Goal: Find specific page/section: Find specific page/section

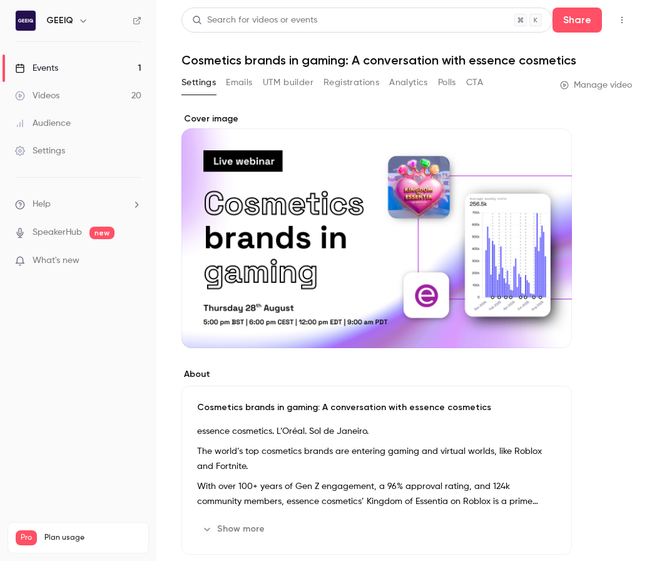
click at [85, 95] on link "Videos 20" at bounding box center [78, 96] width 156 height 28
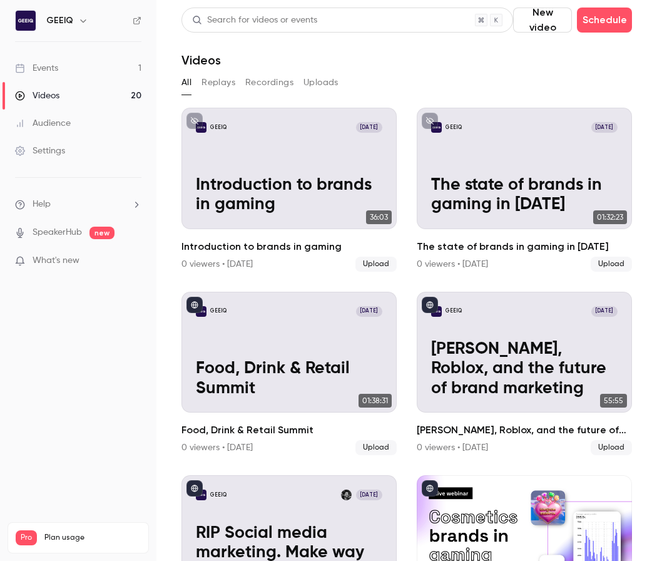
click at [70, 75] on link "Events 1" at bounding box center [78, 68] width 156 height 28
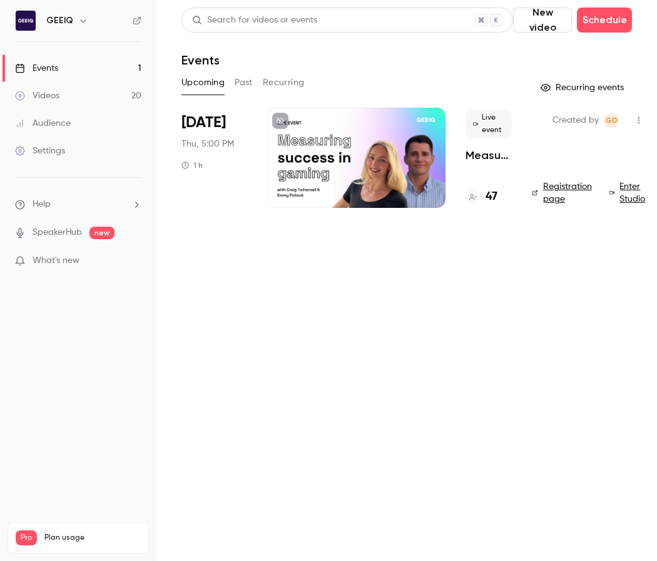
click at [483, 154] on p "Measuring success in UGC gaming" at bounding box center [489, 155] width 46 height 15
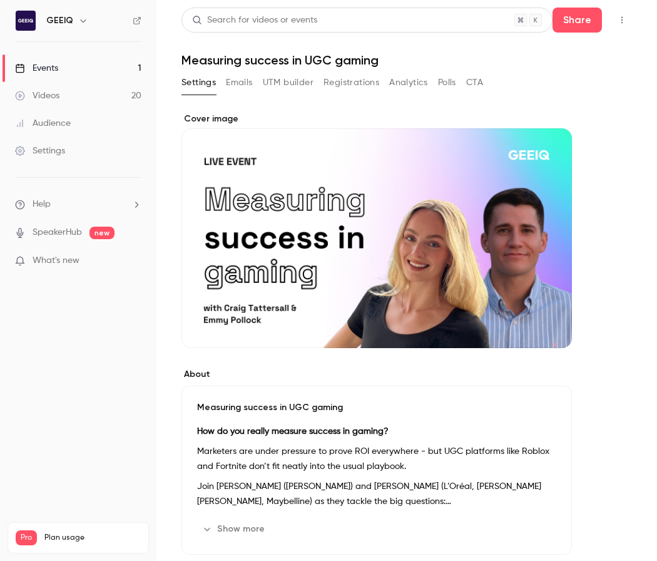
click at [347, 82] on button "Registrations" at bounding box center [352, 83] width 56 height 20
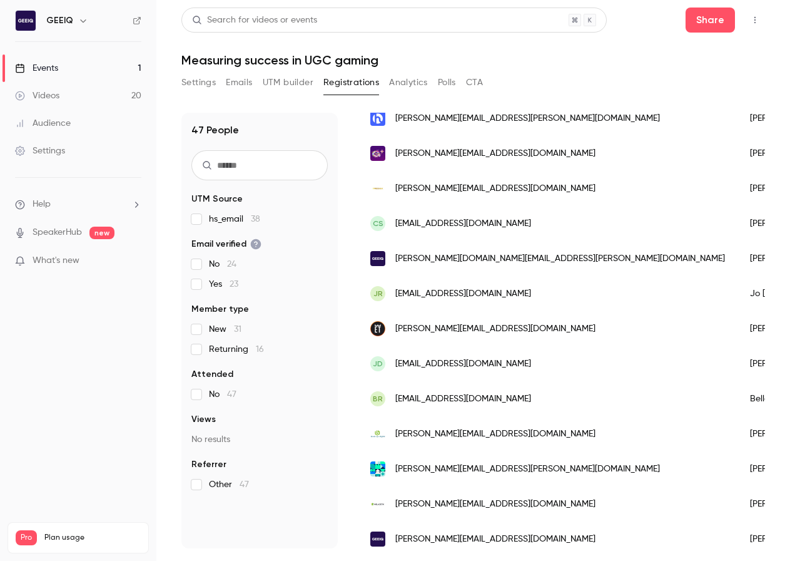
scroll to position [1331, 0]
